Goal: Task Accomplishment & Management: Use online tool/utility

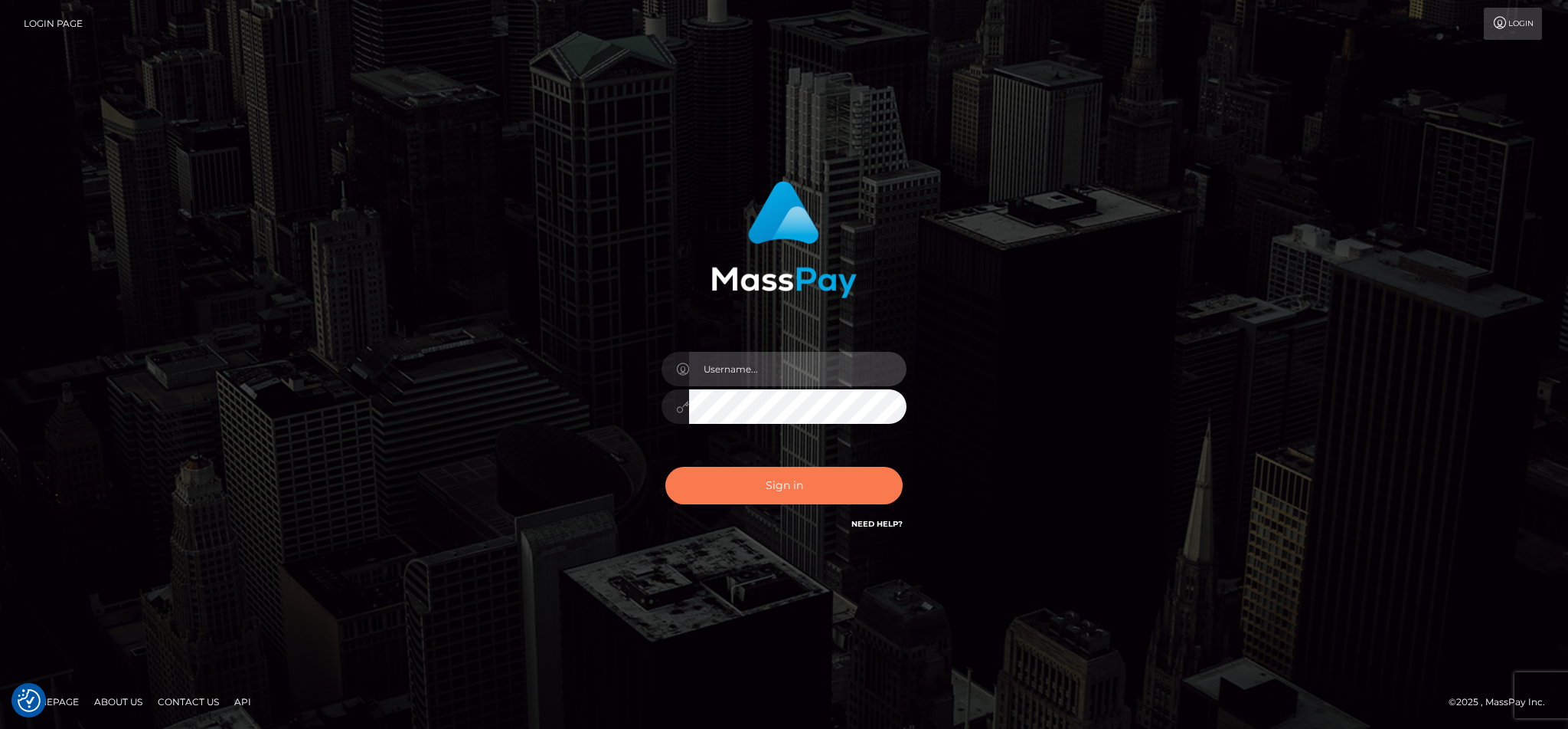
type input "cgomez.nvision"
click at [787, 479] on button "Sign in" at bounding box center [784, 486] width 238 height 38
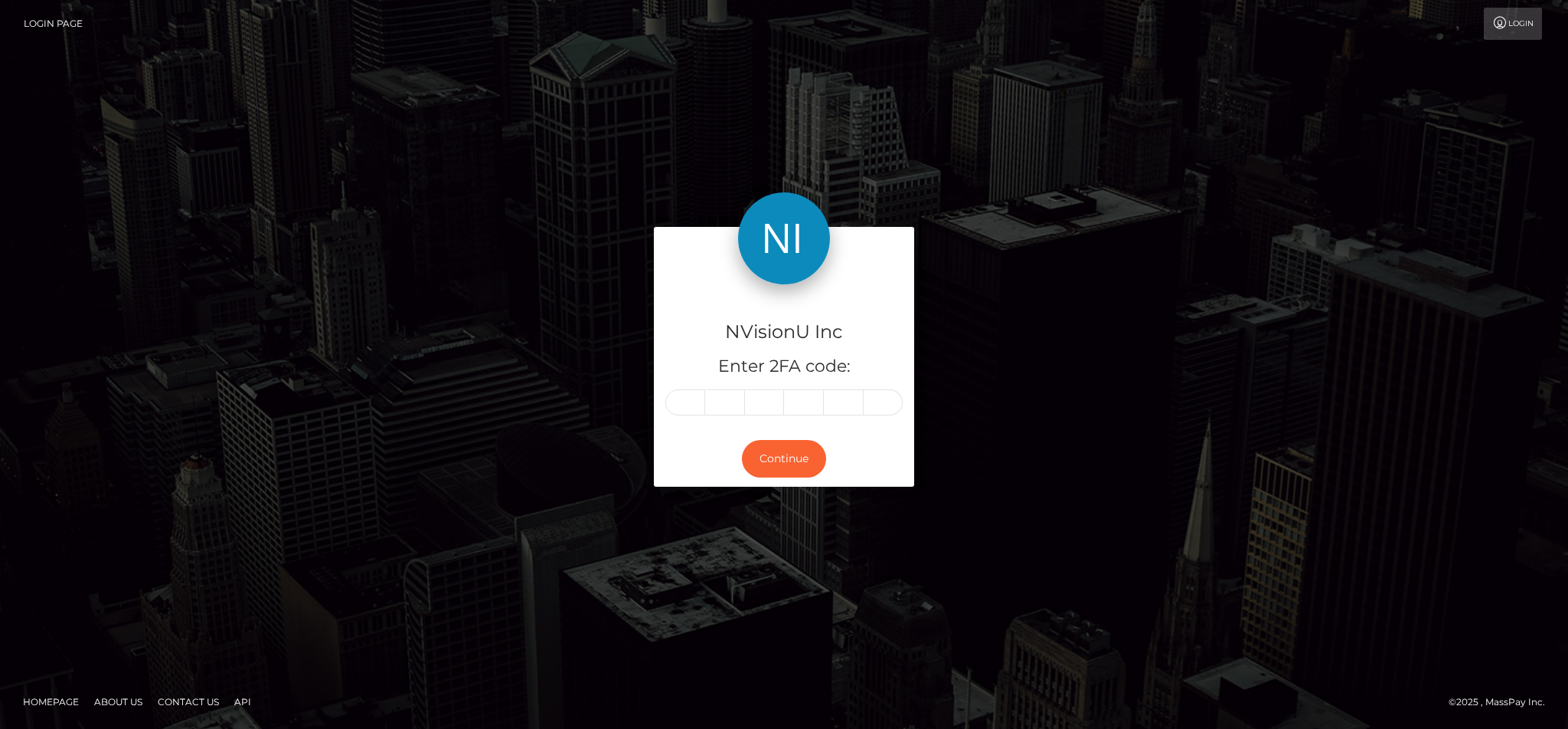
type input "6"
type input "2"
type input "5"
type input "2"
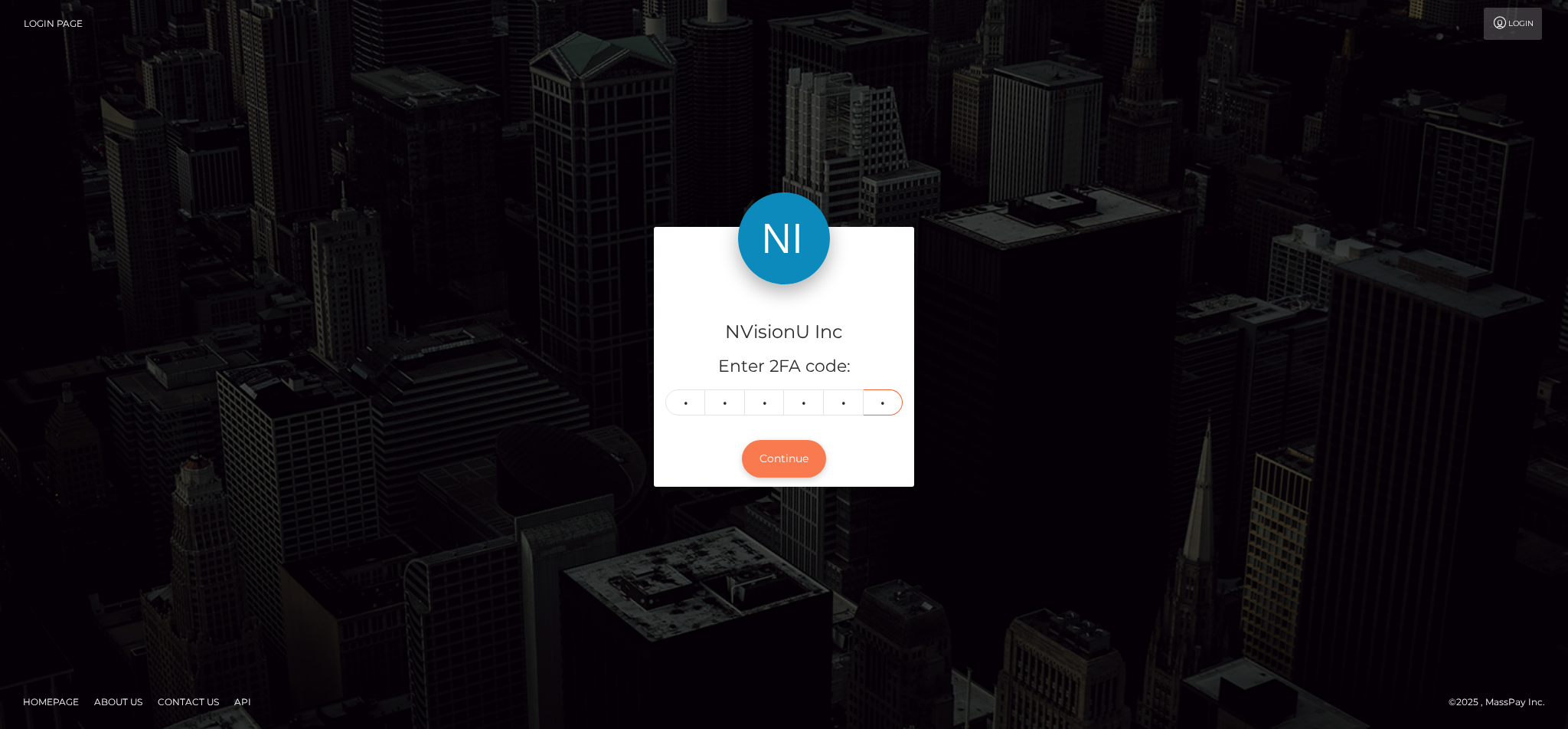
type input "2"
click at [800, 461] on button "Continue" at bounding box center [784, 458] width 84 height 38
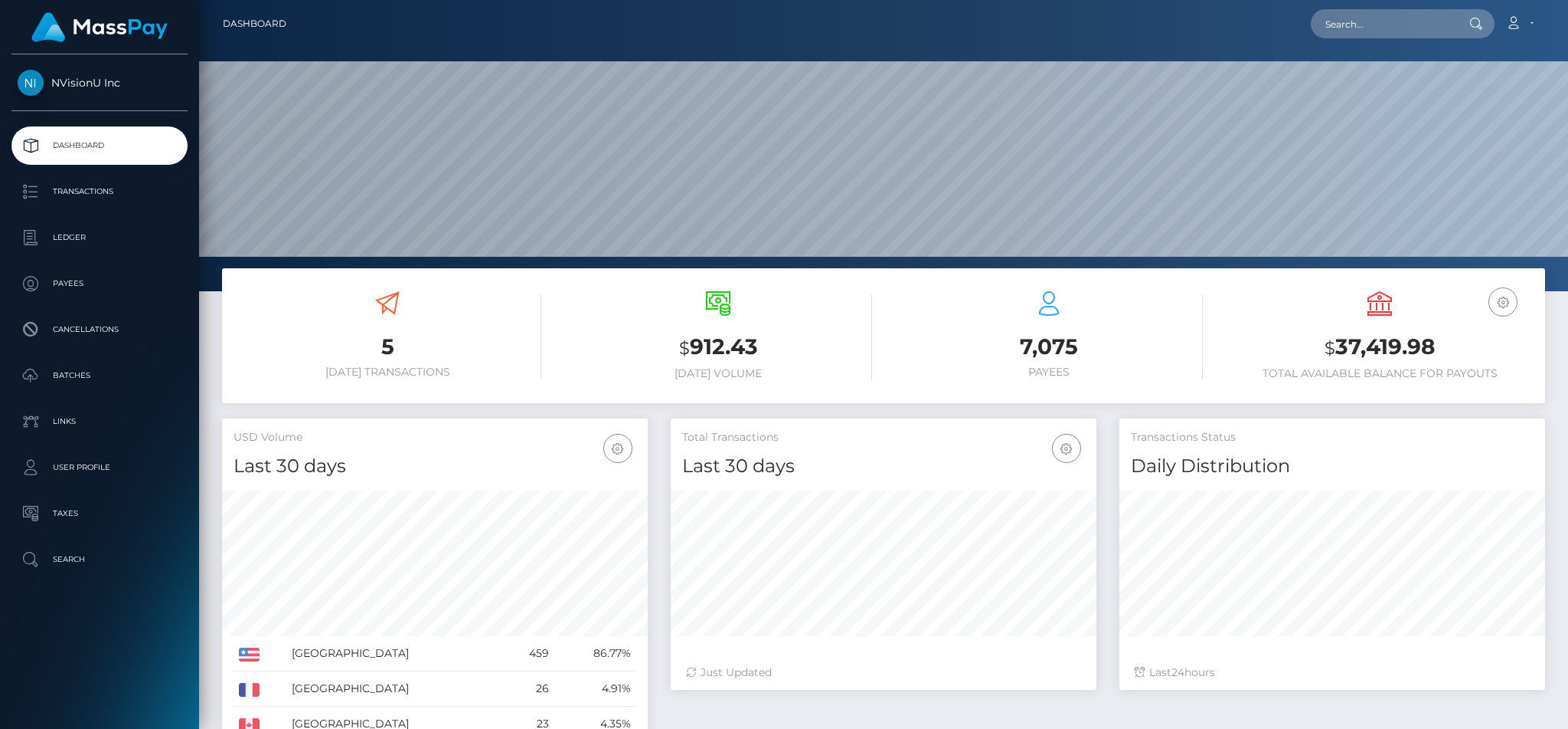
scroll to position [272, 425]
drag, startPoint x: 1427, startPoint y: 647, endPoint x: 1430, endPoint y: 666, distance: 19.2
click at [1427, 647] on div "Transactions Status Daily Distribution Last 24 hours" at bounding box center [1332, 554] width 426 height 271
click at [77, 372] on p "Batches" at bounding box center [100, 375] width 164 height 23
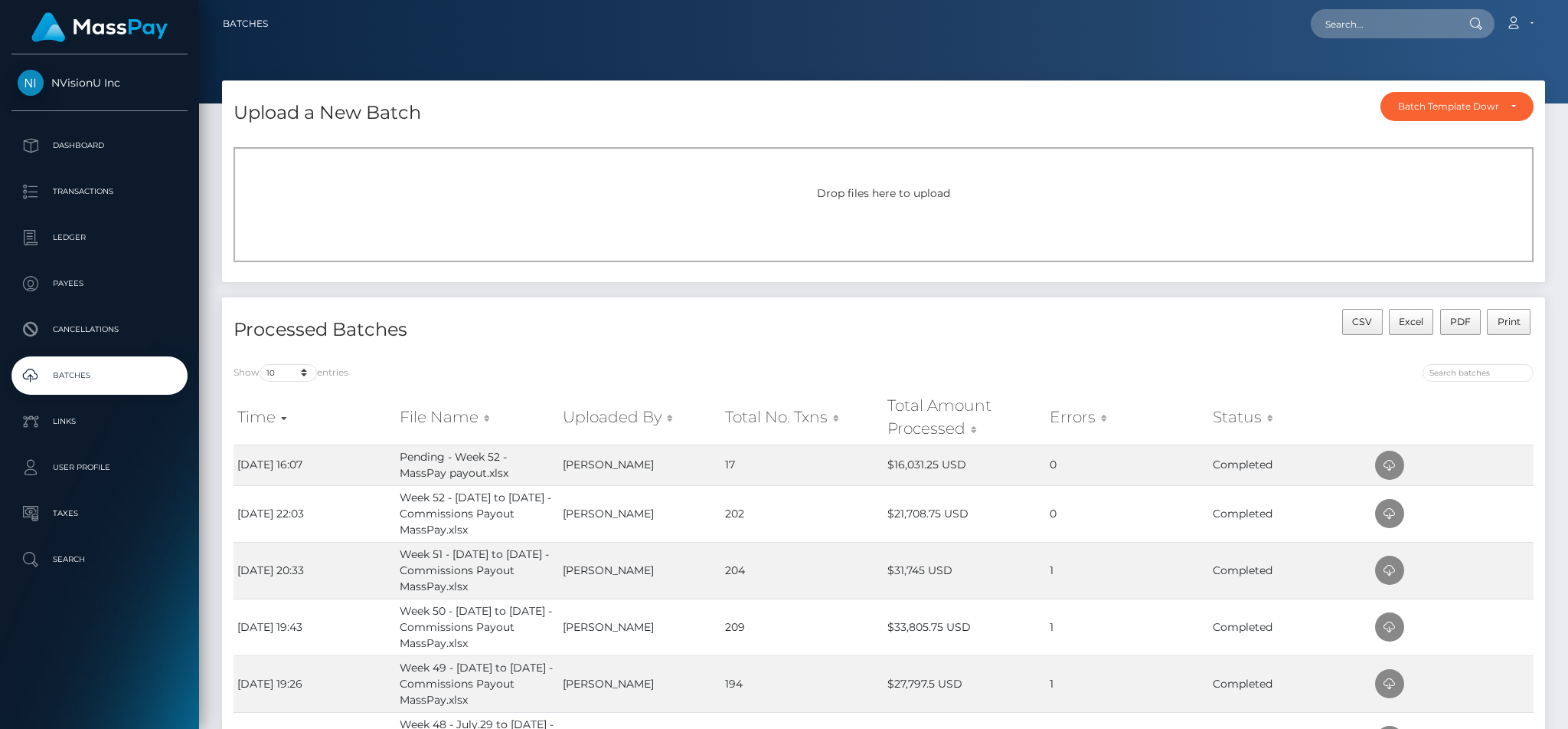
click at [531, 193] on div "Drop files here to upload" at bounding box center [883, 193] width 1266 height 16
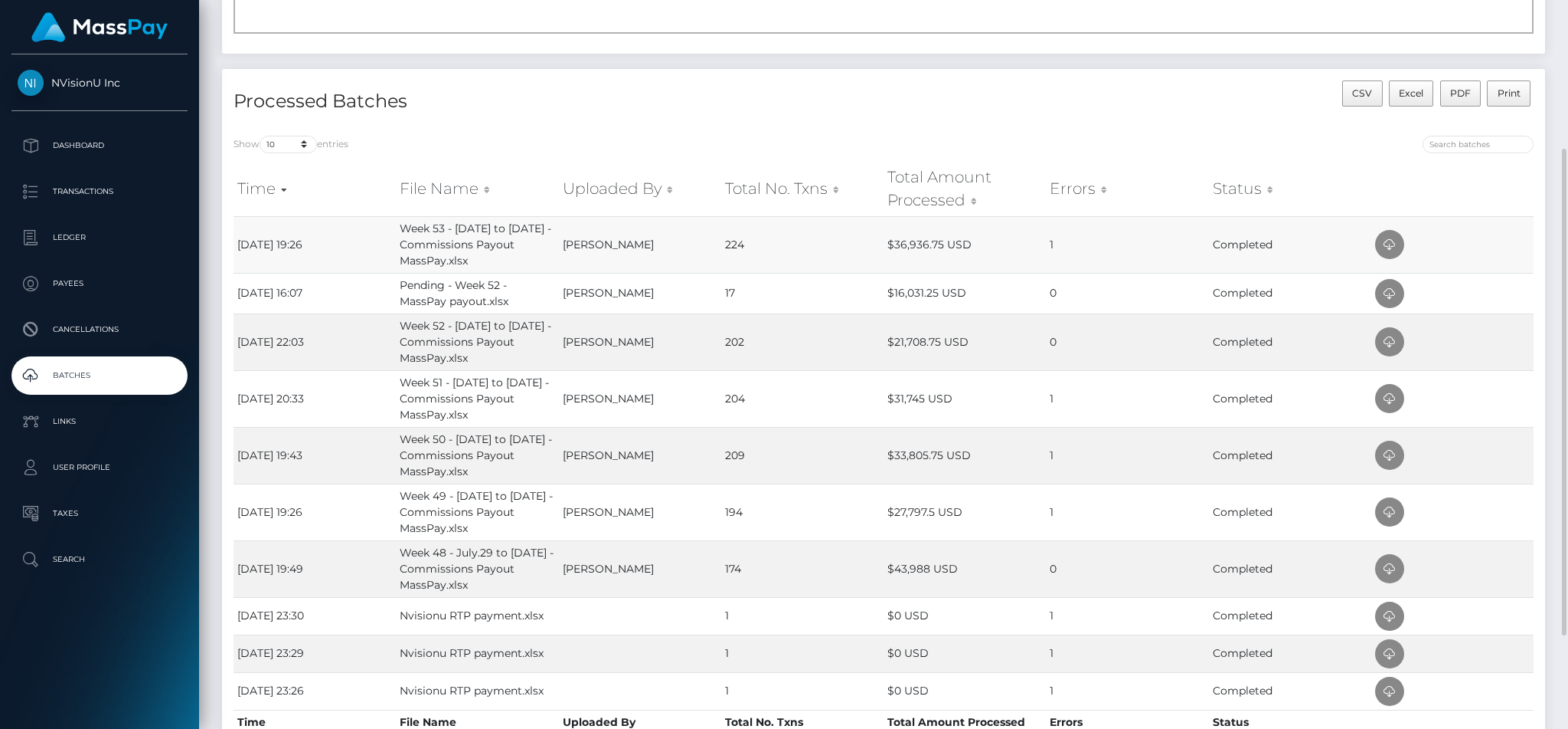
scroll to position [240, 0]
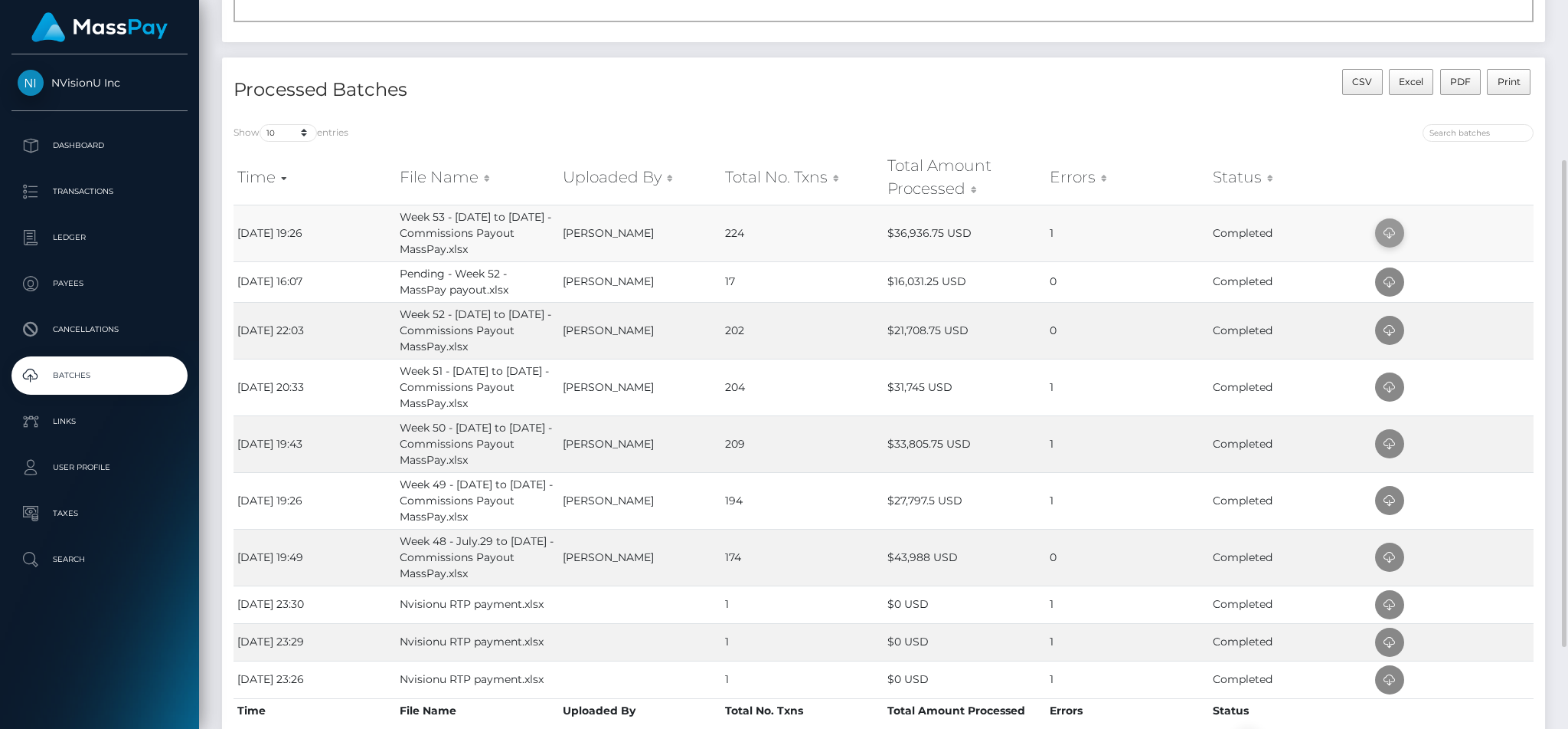
click at [1391, 231] on icon at bounding box center [1390, 233] width 19 height 19
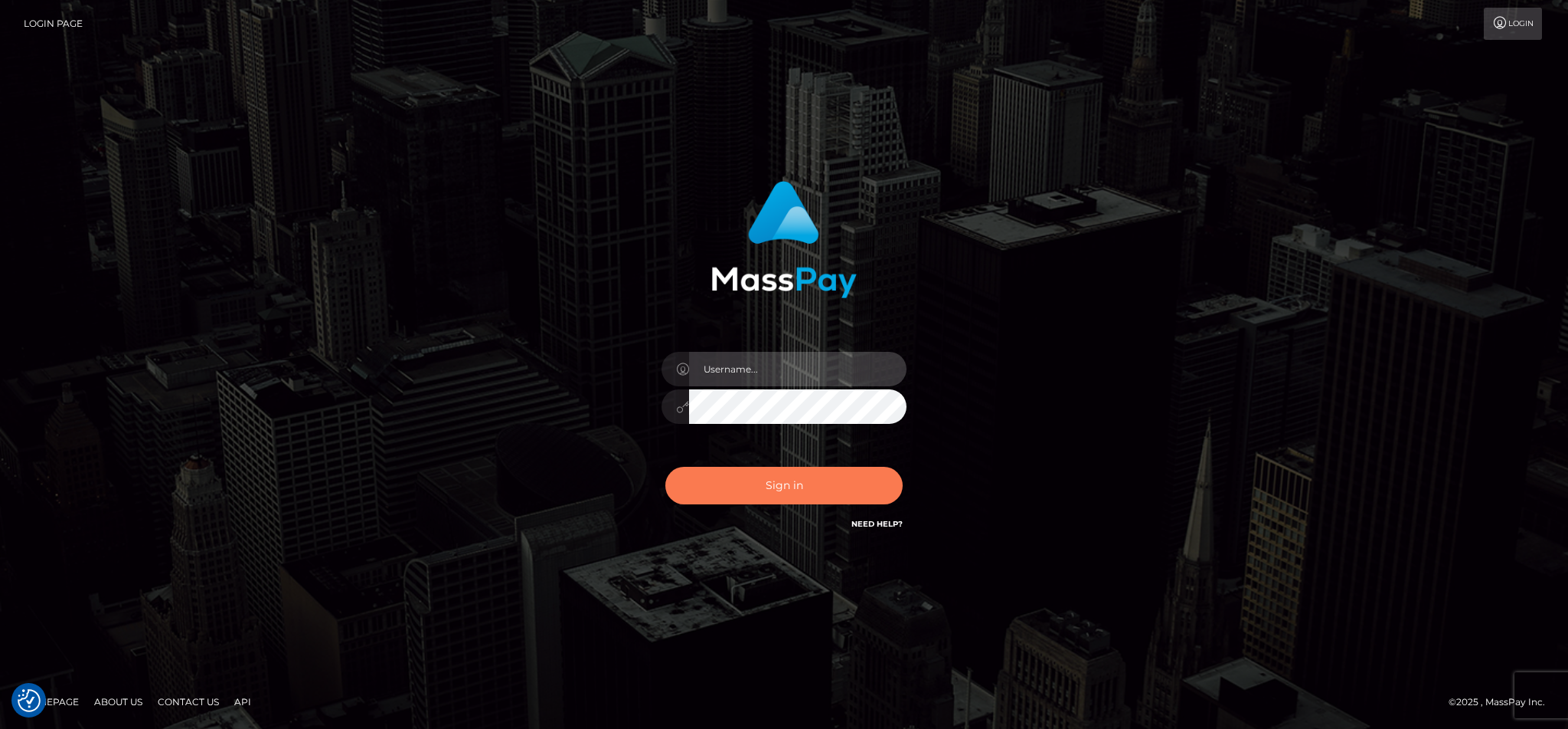
type input "cgomez.nvision"
click at [750, 485] on button "Sign in" at bounding box center [784, 486] width 238 height 38
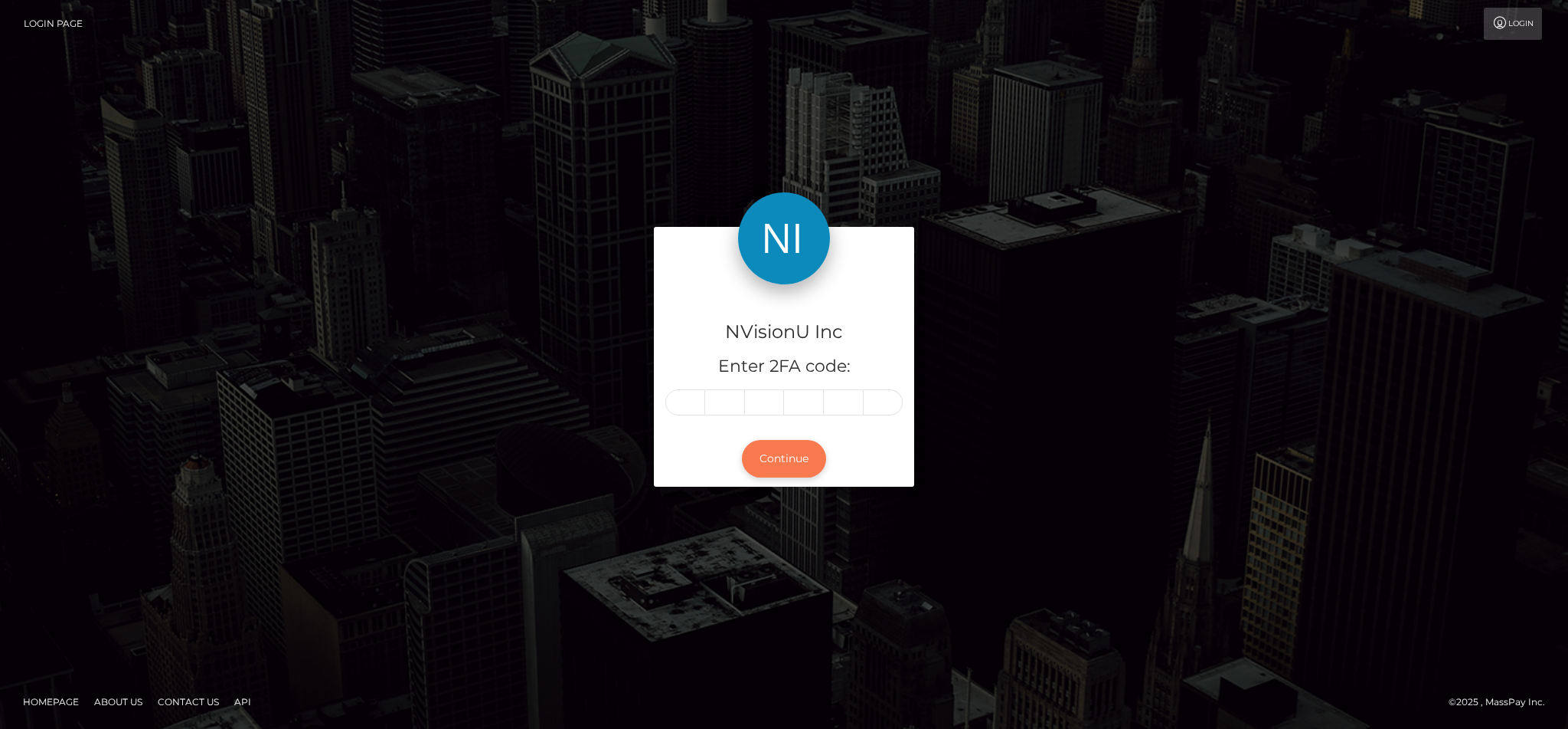
click at [822, 463] on button "Continue" at bounding box center [784, 458] width 84 height 38
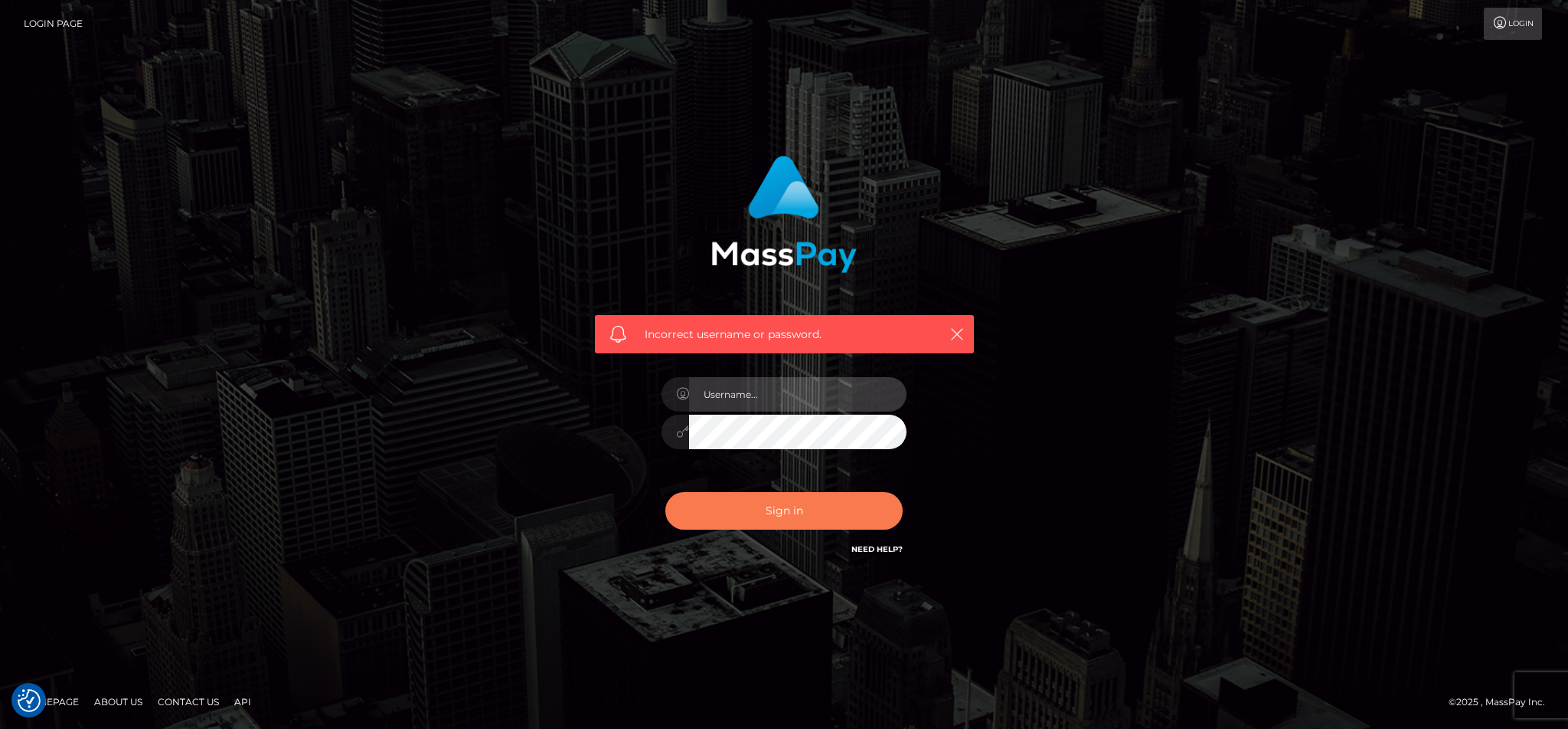
type input "cgomez.nvision"
click at [756, 505] on button "Sign in" at bounding box center [784, 511] width 238 height 38
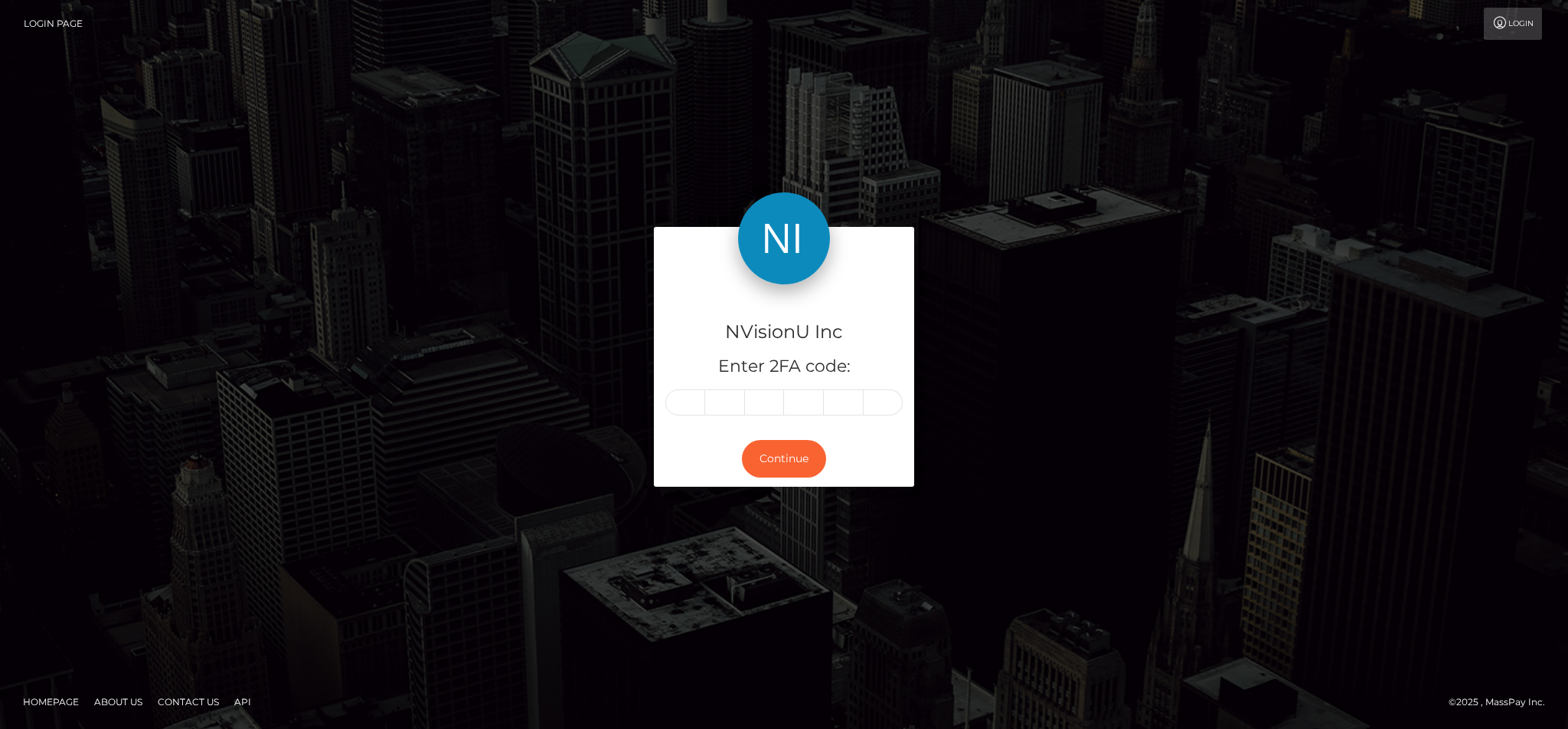
type input "0"
type input "9"
type input "7"
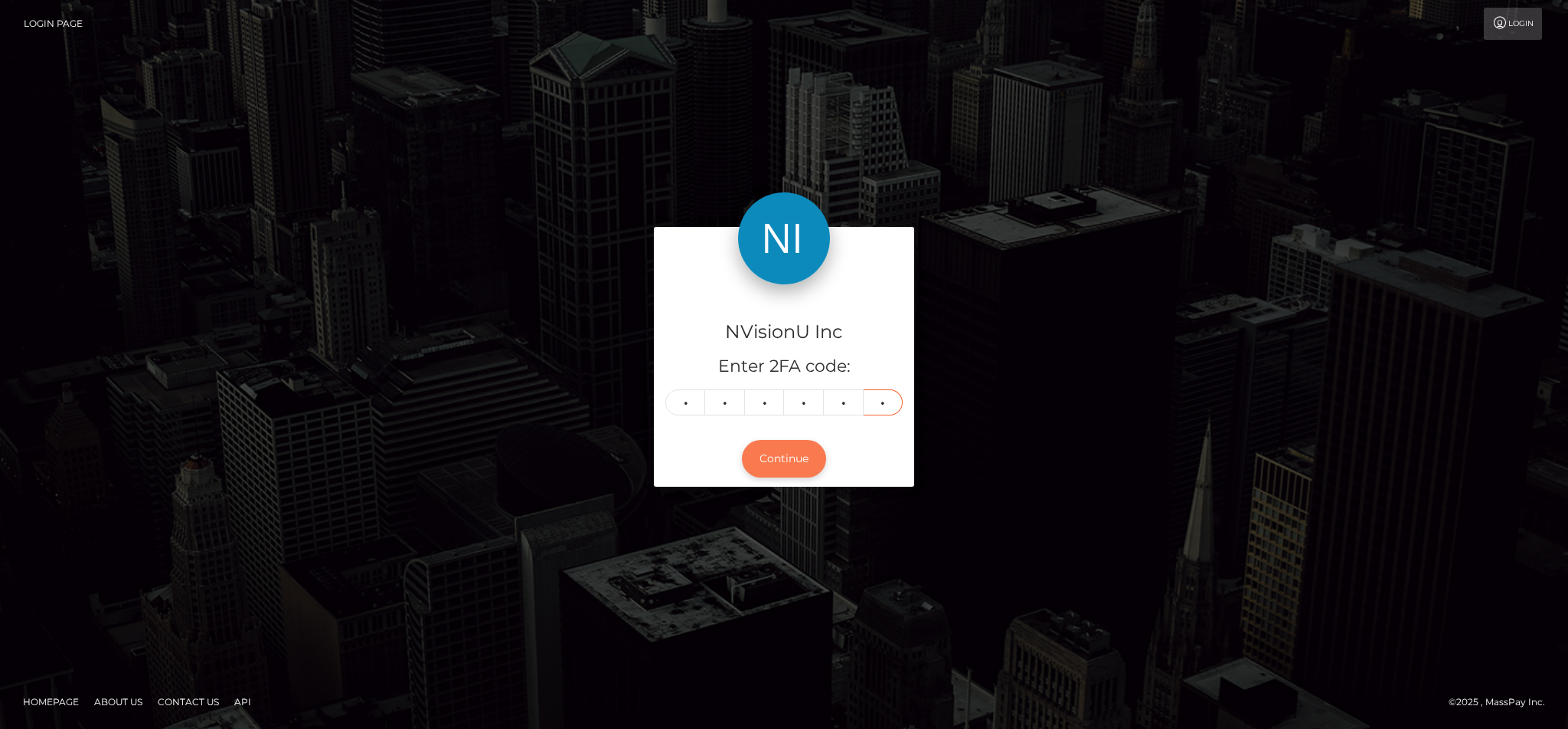
type input "3"
click at [793, 471] on button "Continue" at bounding box center [784, 458] width 84 height 38
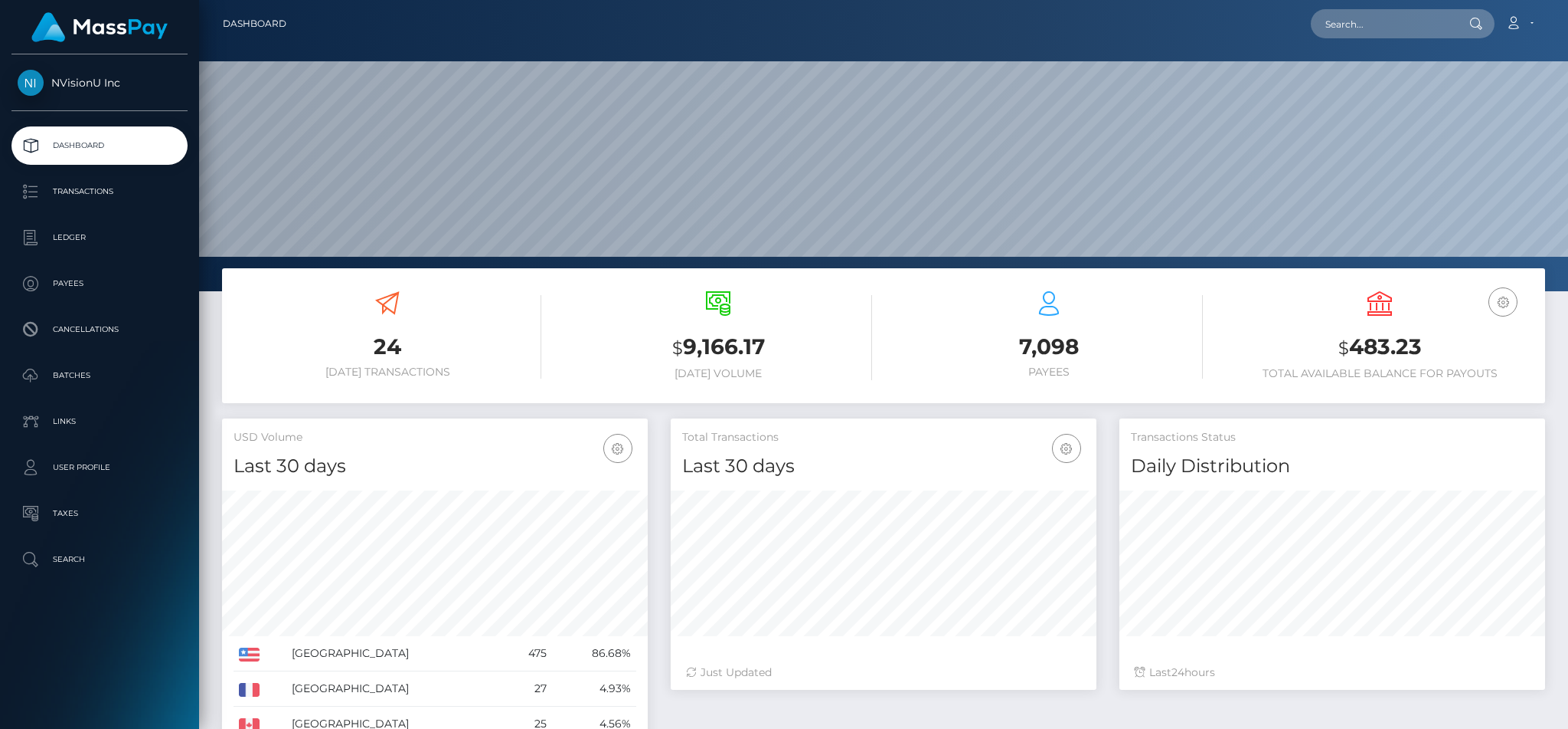
scroll to position [272, 425]
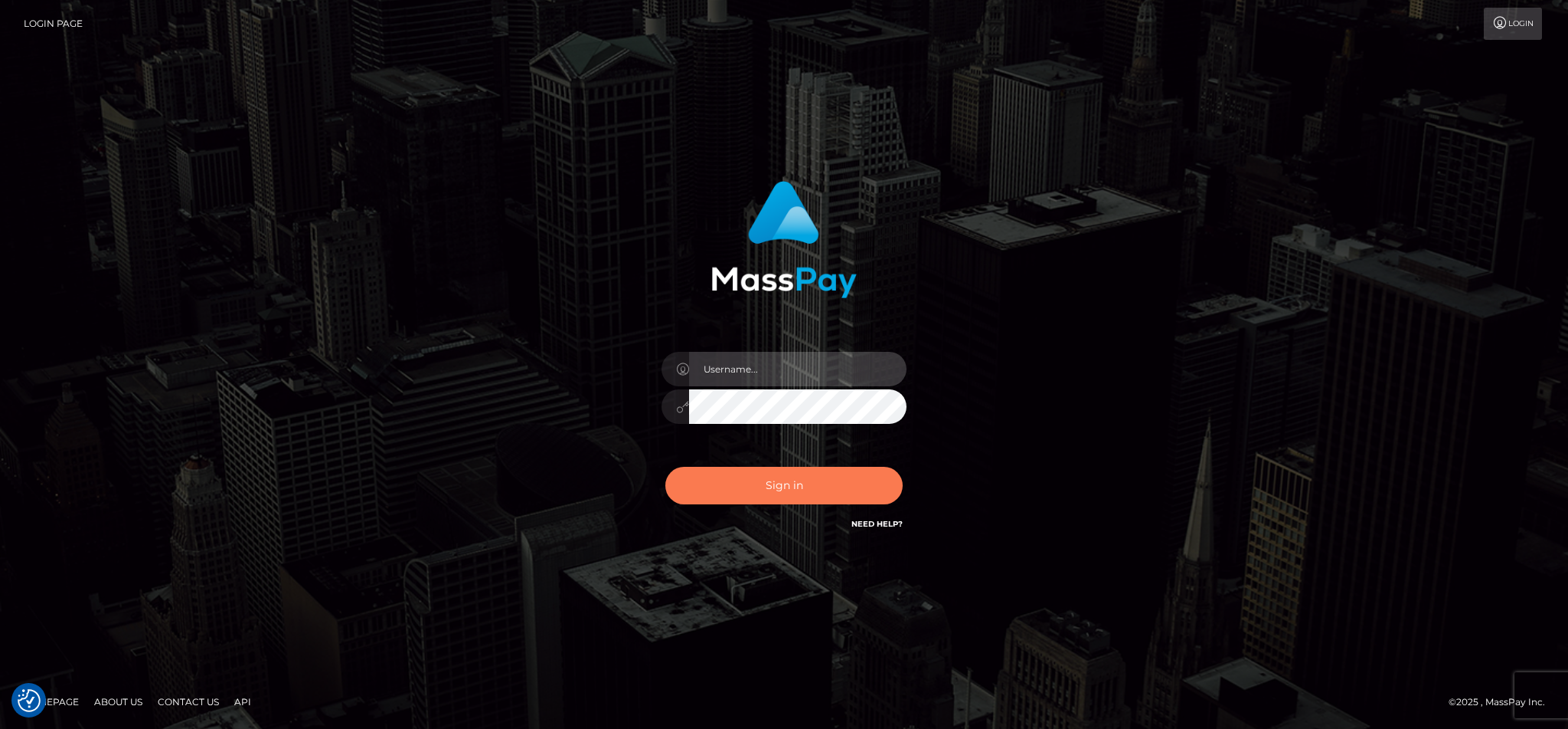
type input "cgomez.nvision"
click at [736, 502] on button "Sign in" at bounding box center [784, 486] width 238 height 38
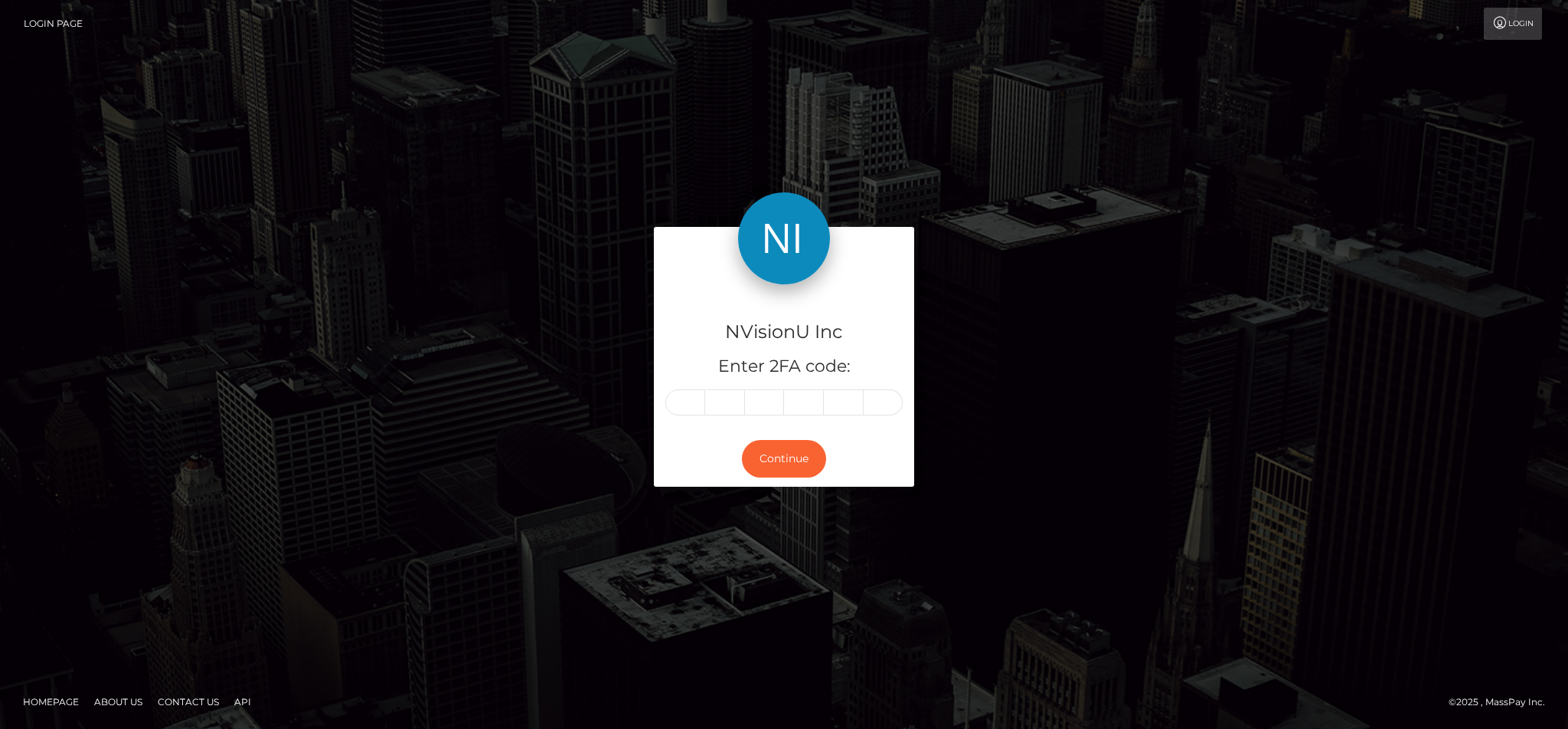
type input "7"
type input "8"
type input "3"
type input "0"
type input "8"
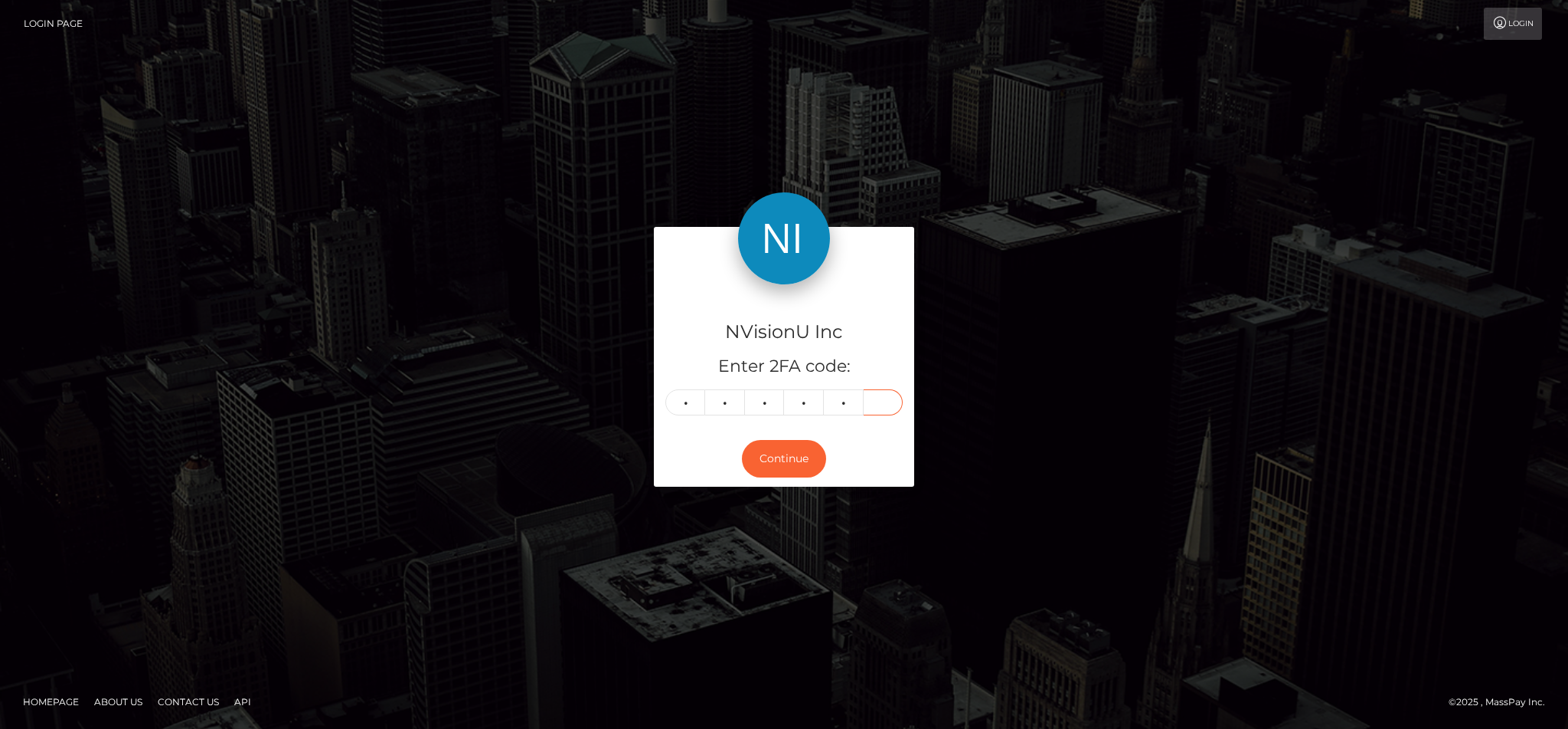
type input "3"
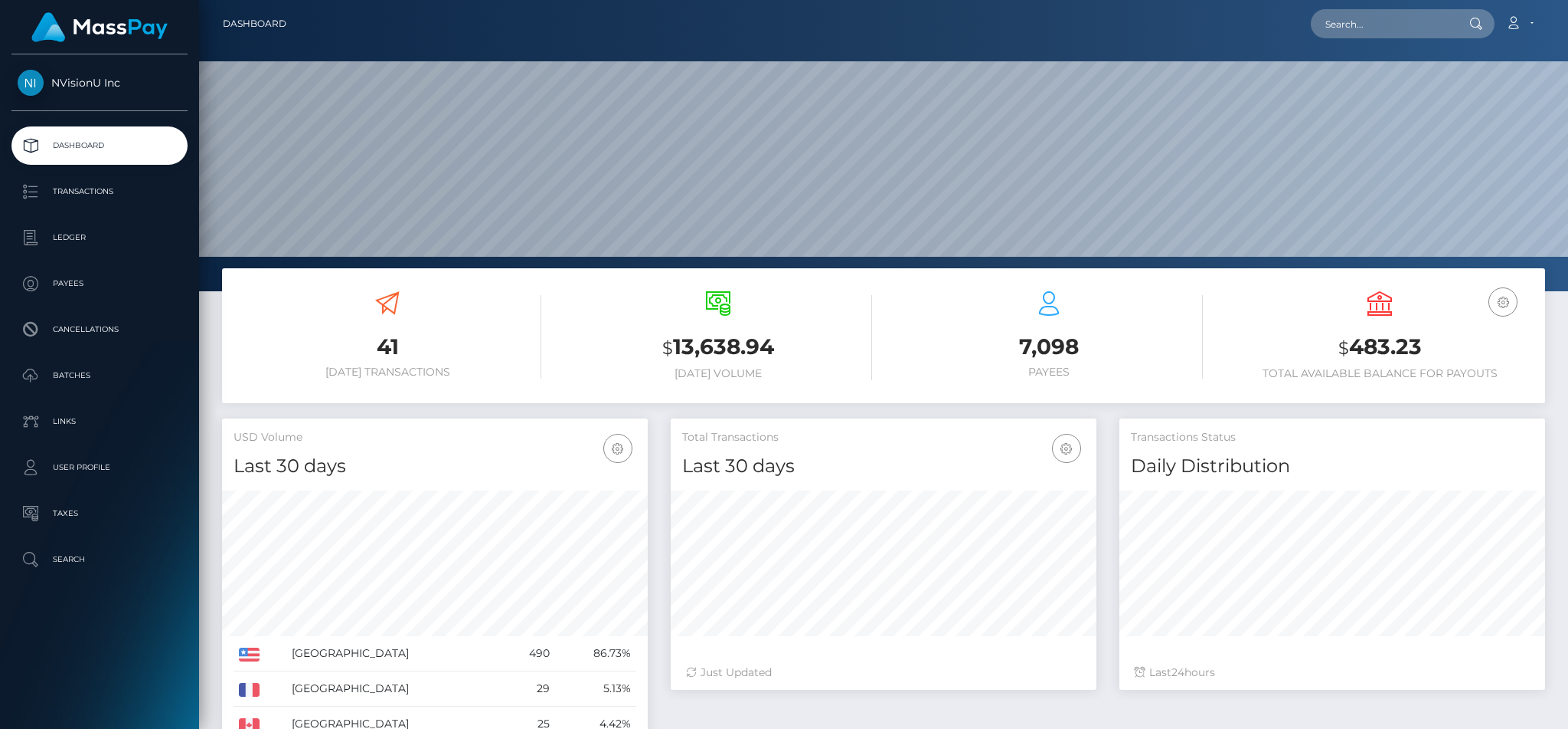
scroll to position [272, 425]
click at [65, 373] on p "Batches" at bounding box center [100, 375] width 164 height 23
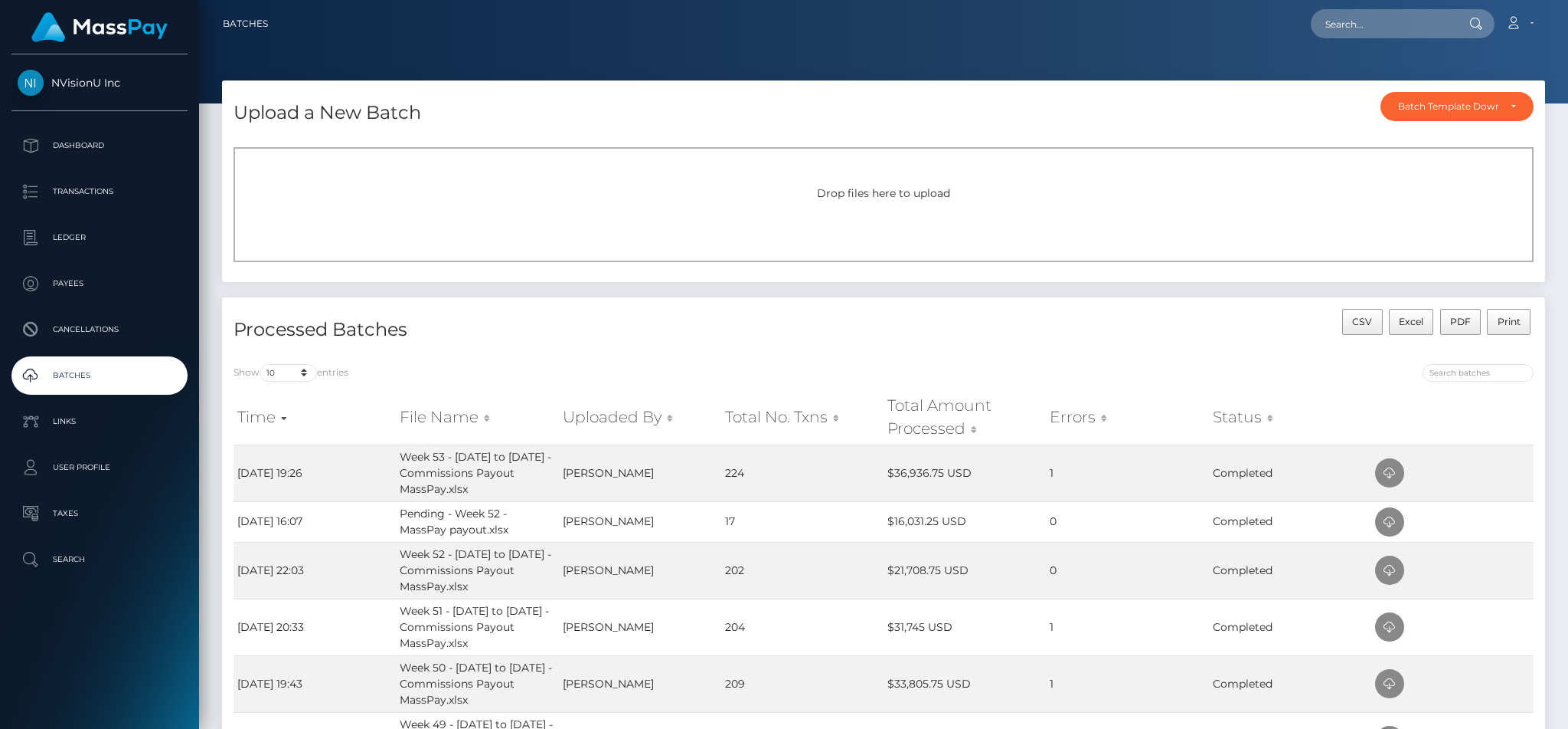
click at [655, 209] on div "Drop files here to upload" at bounding box center [883, 204] width 1300 height 115
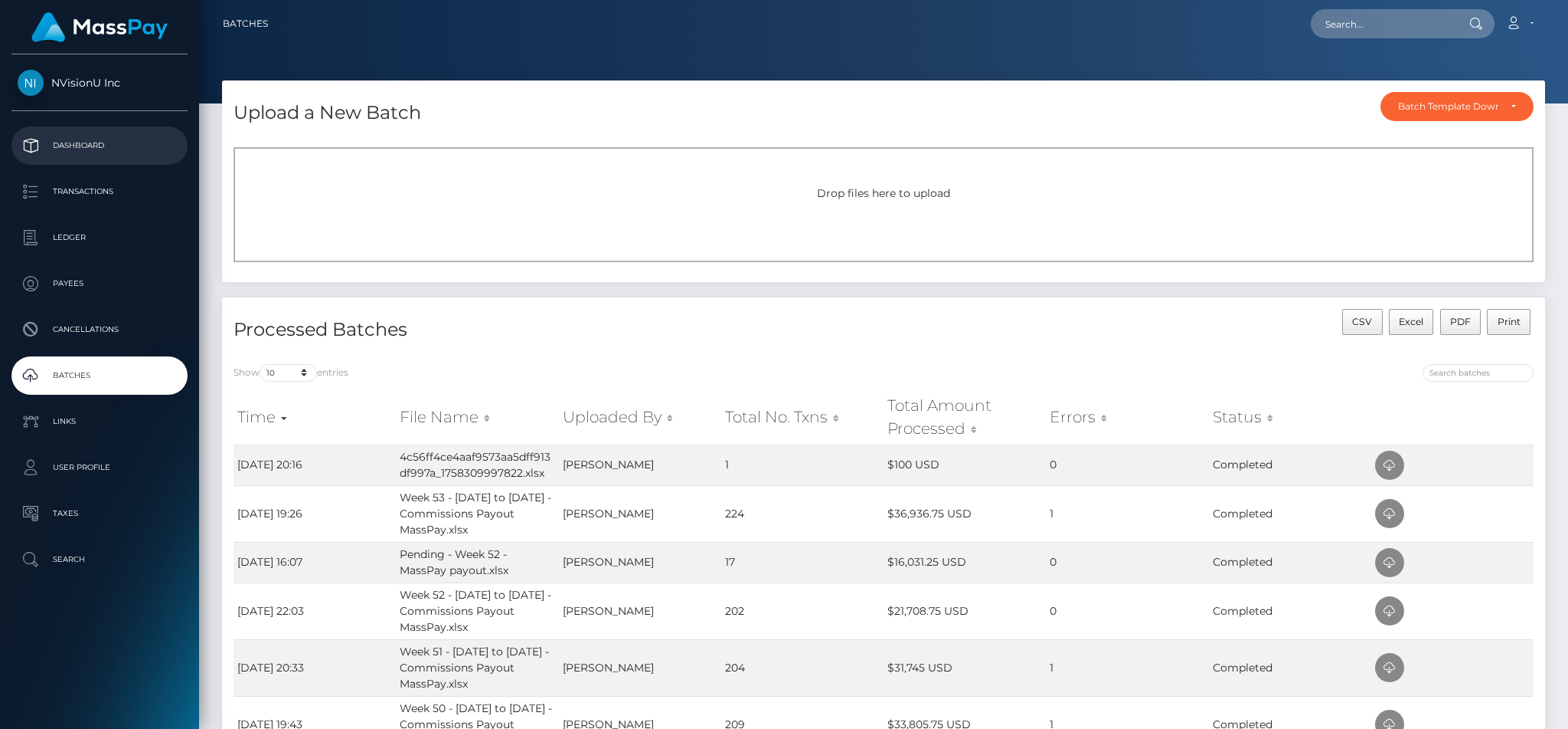
click at [114, 139] on p "Dashboard" at bounding box center [100, 145] width 164 height 23
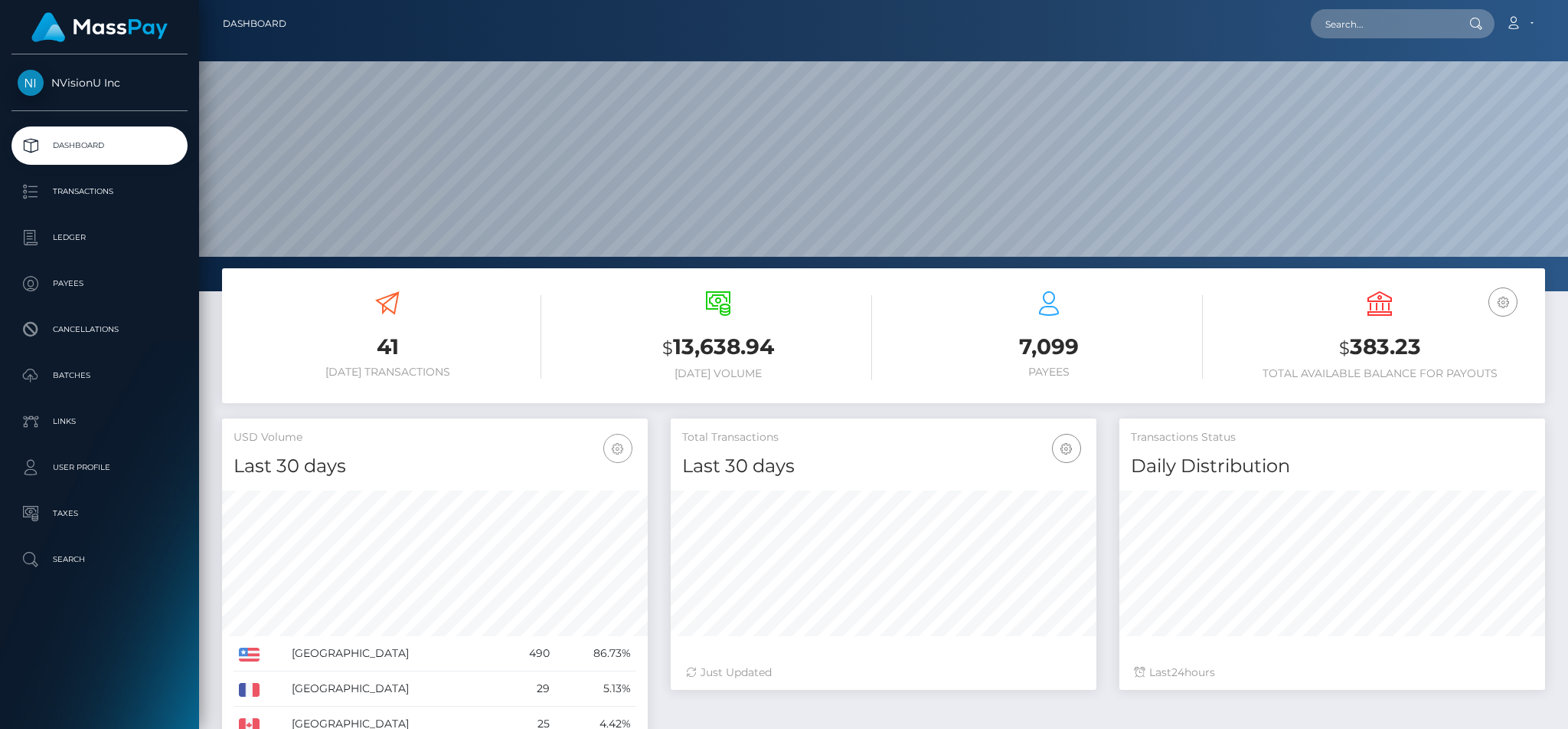
scroll to position [272, 425]
click at [1378, 25] on input "text" at bounding box center [1383, 23] width 144 height 29
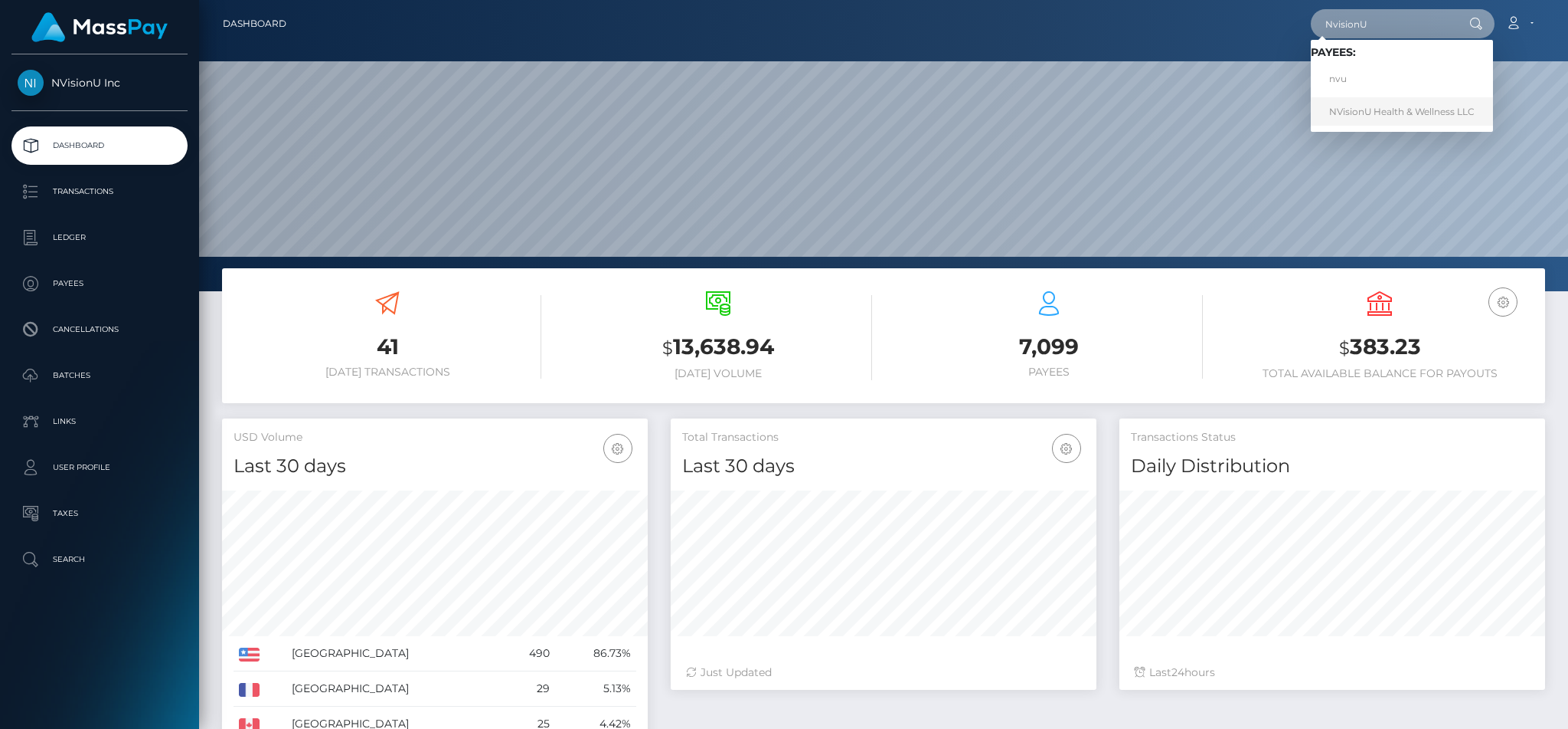
type input "NvisionU"
click at [1383, 125] on link "NVisionU Health & Wellness LLC" at bounding box center [1402, 111] width 182 height 28
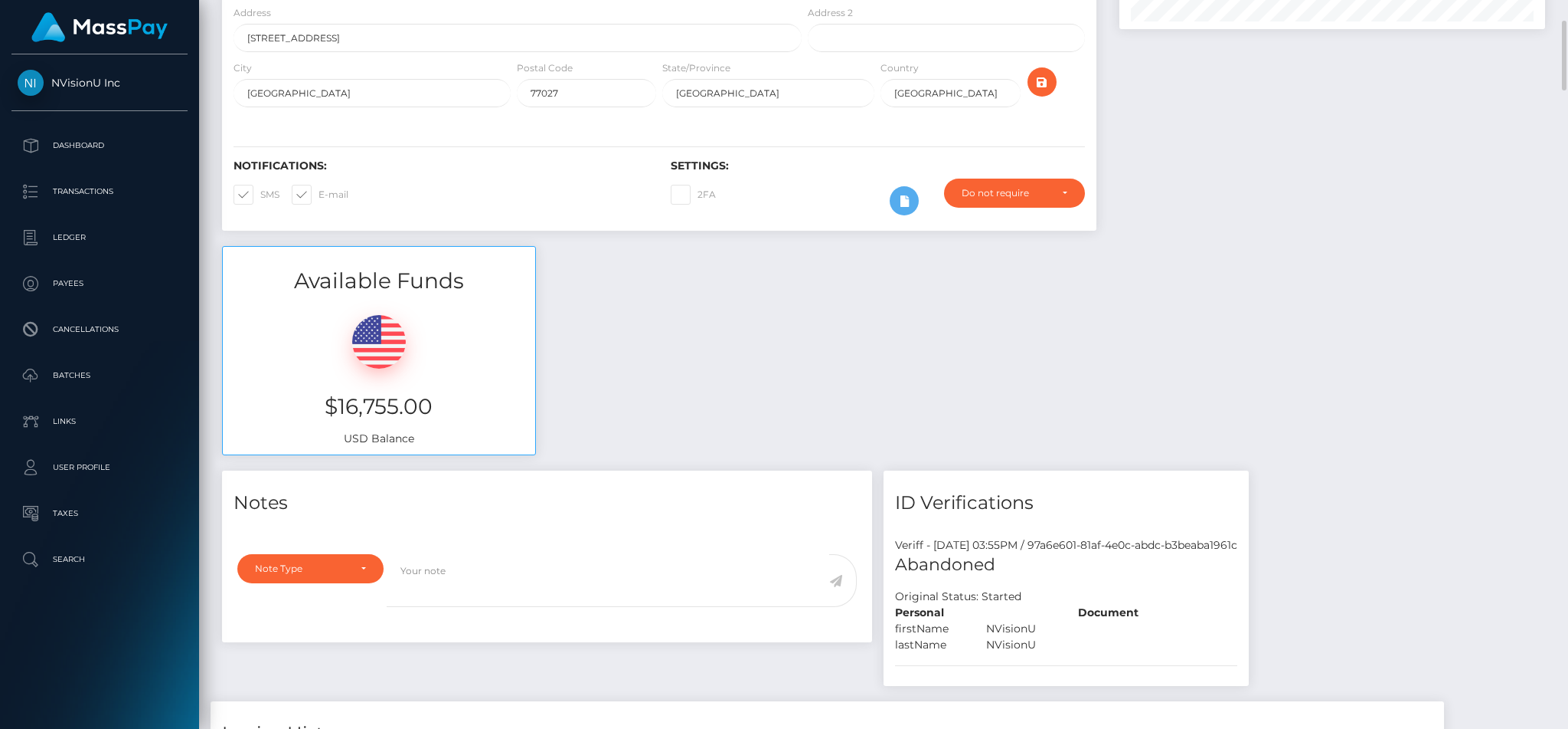
scroll to position [233, 0]
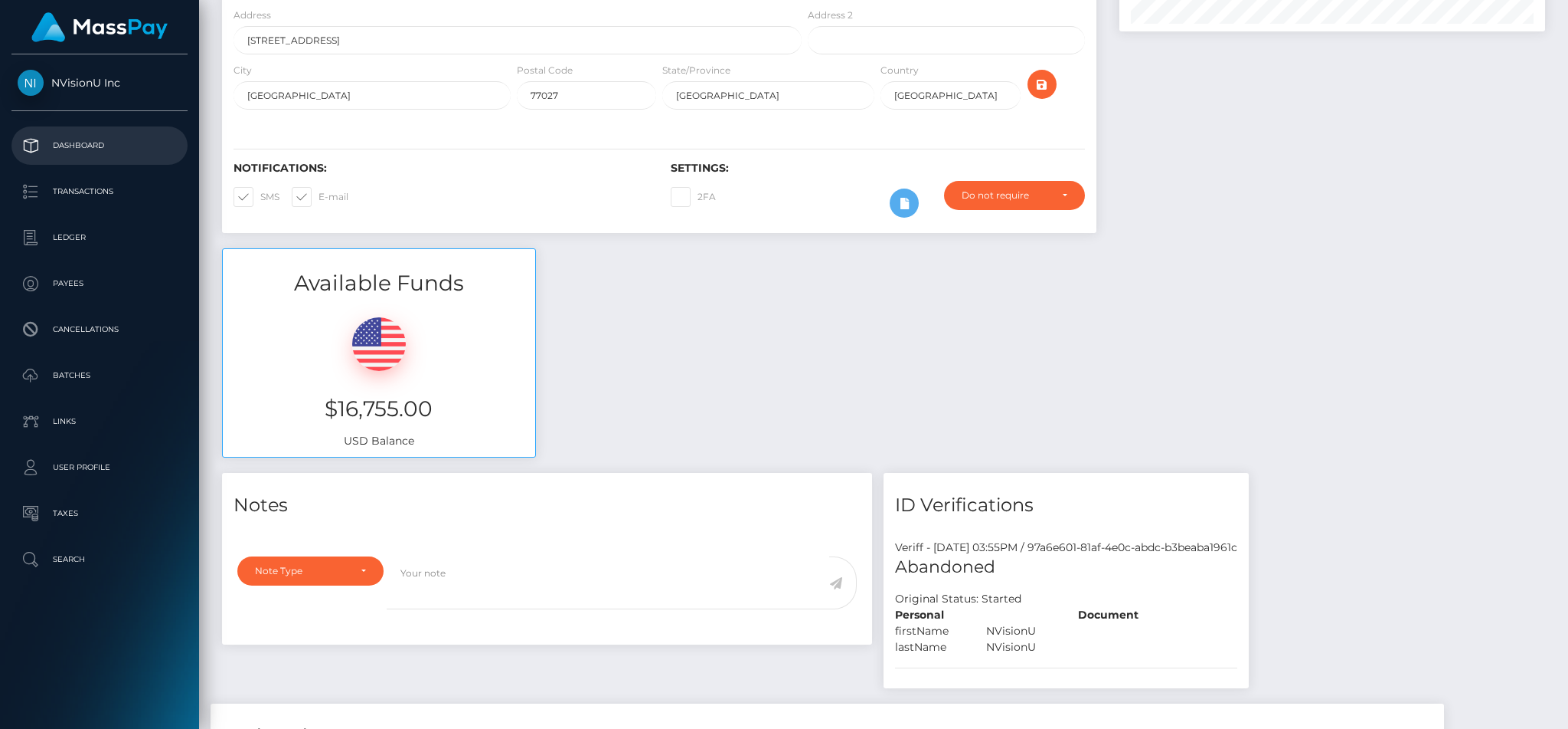
click at [71, 142] on p "Dashboard" at bounding box center [100, 145] width 164 height 23
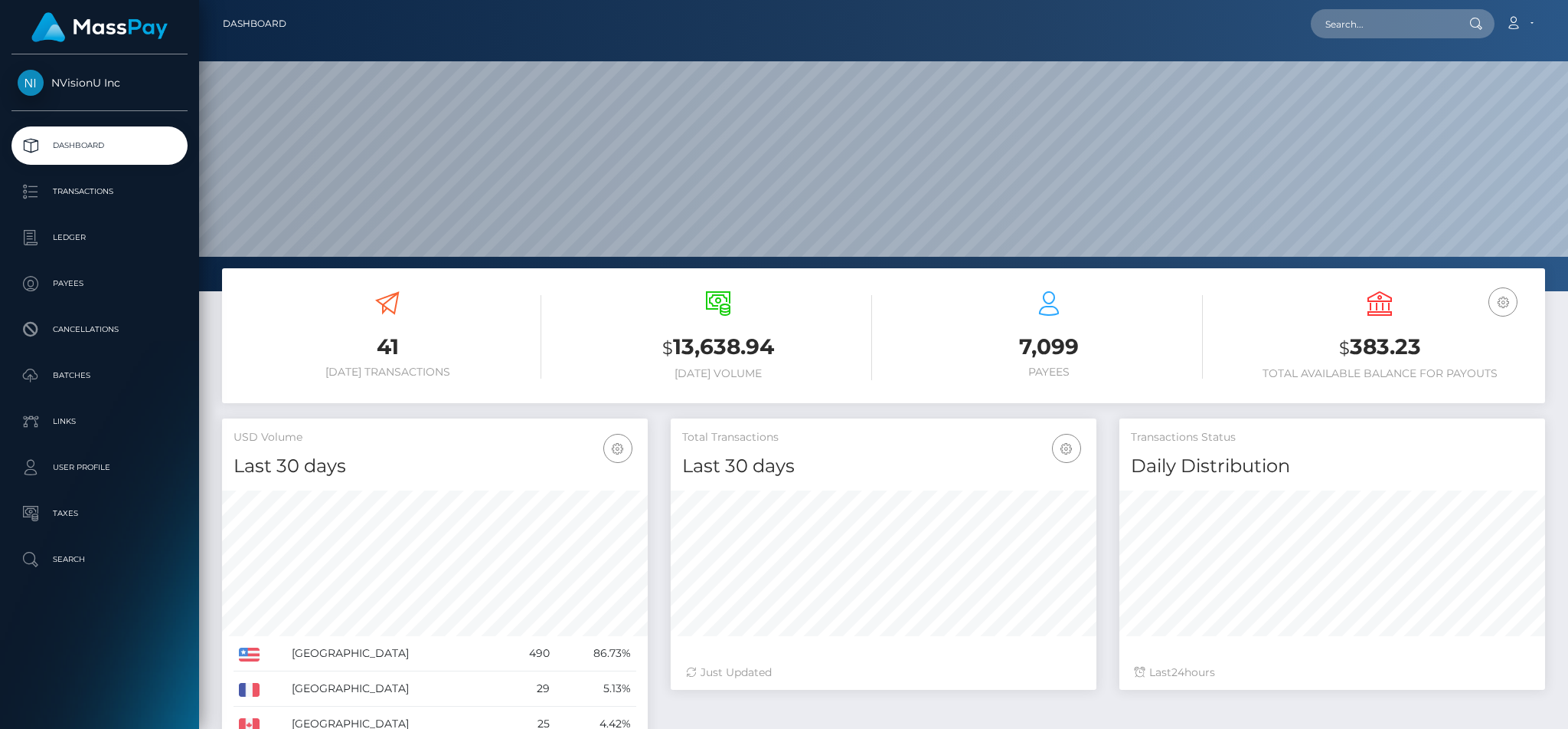
scroll to position [272, 425]
